Goal: Information Seeking & Learning: Find specific fact

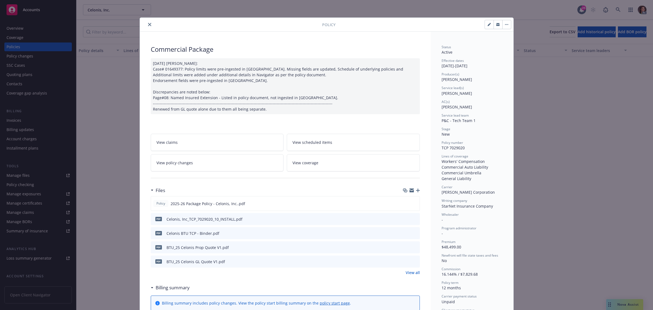
scroll to position [102, 0]
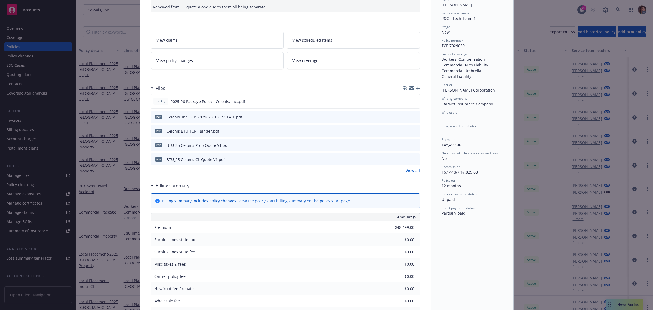
drag, startPoint x: 216, startPoint y: 36, endPoint x: 218, endPoint y: 39, distance: 3.9
click at [217, 37] on link "View claims" at bounding box center [217, 40] width 133 height 17
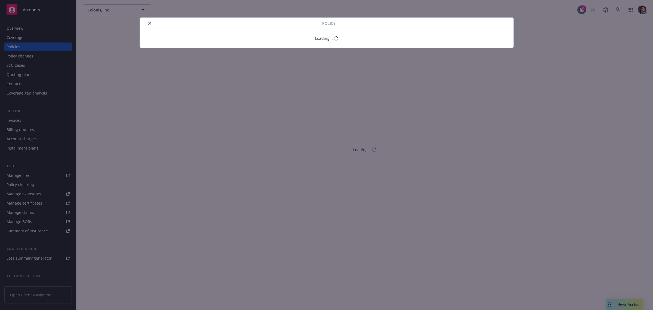
click at [150, 22] on div at bounding box center [232, 23] width 180 height 7
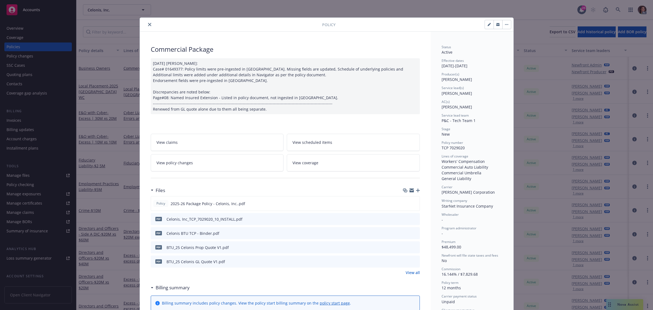
click at [148, 24] on icon "close" at bounding box center [149, 24] width 3 height 3
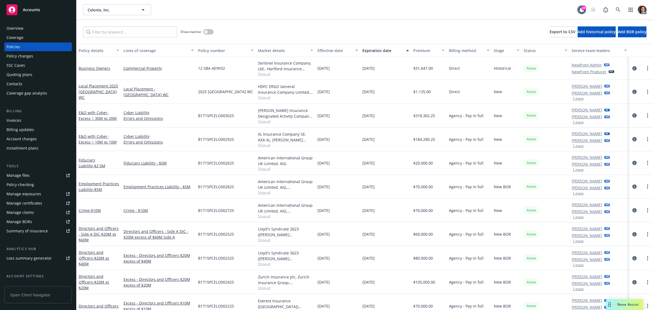
click at [15, 119] on div "Invoices" at bounding box center [14, 120] width 15 height 9
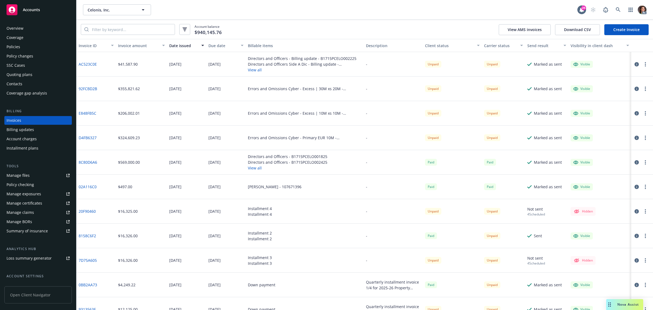
click at [635, 63] on icon "button" at bounding box center [637, 64] width 4 height 4
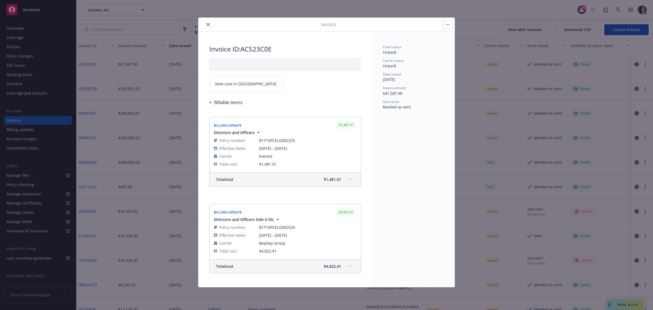
click at [246, 80] on link "View case in [GEOGRAPHIC_DATA]" at bounding box center [246, 83] width 74 height 17
click at [208, 25] on icon "close" at bounding box center [208, 24] width 3 height 3
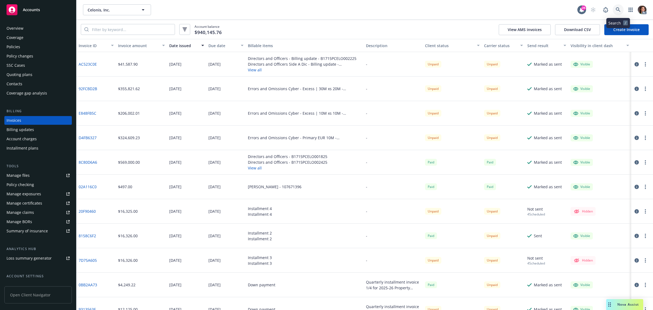
click at [619, 8] on icon at bounding box center [618, 9] width 5 height 5
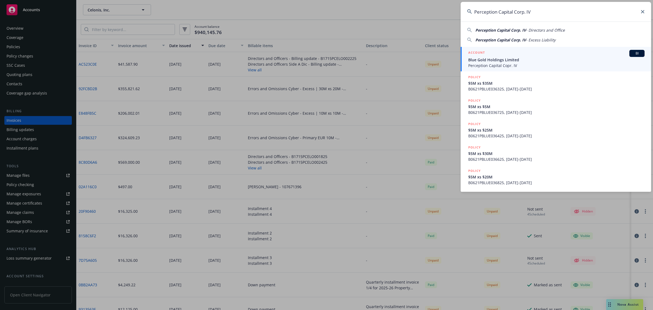
type input "Perception Capital Corp. IV"
click at [492, 60] on span "Blue Gold Holdings Limited" at bounding box center [557, 60] width 176 height 6
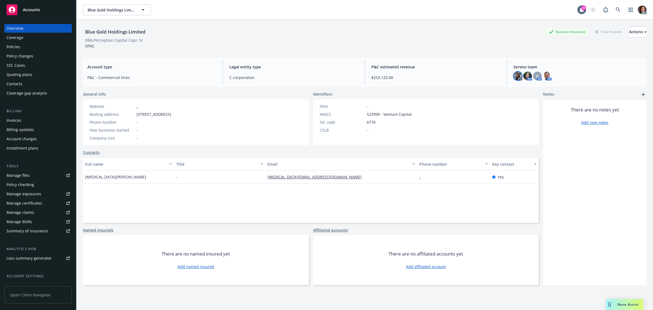
click at [514, 77] on img at bounding box center [518, 76] width 9 height 9
click at [511, 89] on icon "close" at bounding box center [510, 90] width 3 height 3
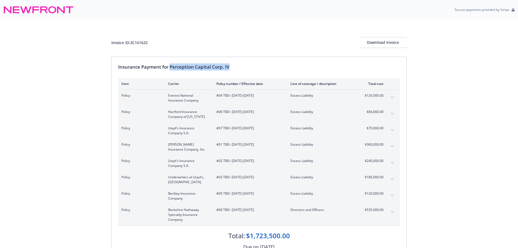
drag, startPoint x: 170, startPoint y: 67, endPoint x: 231, endPoint y: 69, distance: 60.2
click at [231, 69] on div "Insurance Payment for Perception Capital Corp. IV" at bounding box center [259, 66] width 282 height 7
copy div "Perception Capital Corp. IV"
